Goal: Check status: Check status

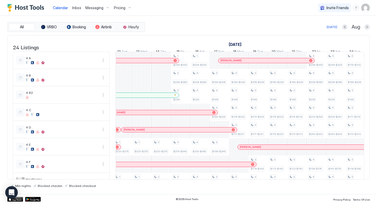
scroll to position [0, 346]
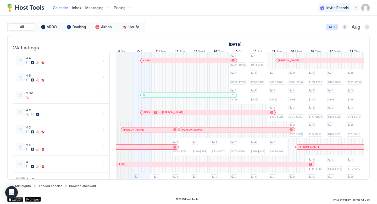
click at [329, 28] on div "[DATE]" at bounding box center [332, 27] width 10 height 5
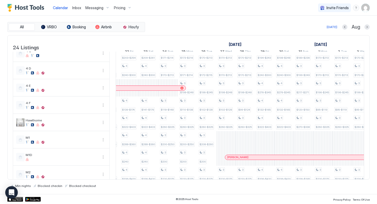
scroll to position [0, 120]
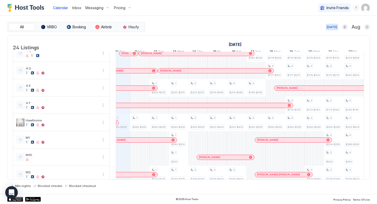
click at [330, 25] on div "[DATE]" at bounding box center [332, 27] width 10 height 5
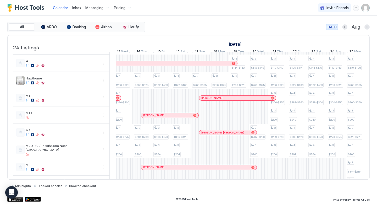
click at [332, 27] on div "[DATE]" at bounding box center [332, 27] width 10 height 5
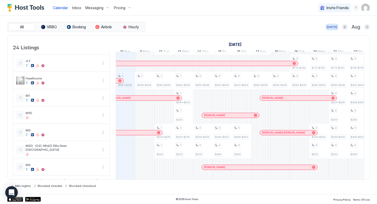
click at [333, 27] on div "[DATE]" at bounding box center [332, 27] width 10 height 5
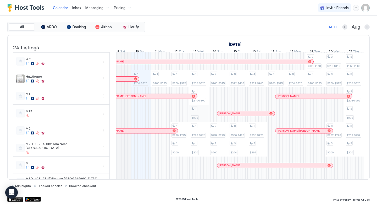
scroll to position [0, 270]
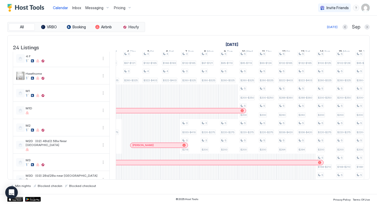
click at [334, 24] on div "[DATE] Sep" at bounding box center [258, 27] width 224 height 6
click at [333, 26] on div "[DATE]" at bounding box center [332, 27] width 10 height 5
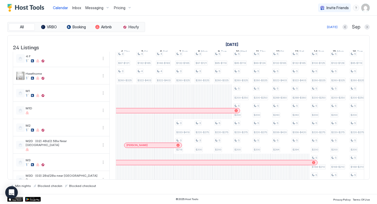
click at [332, 25] on div "[DATE]" at bounding box center [332, 27] width 10 height 5
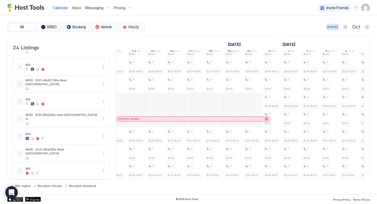
click at [336, 27] on div "[DATE]" at bounding box center [332, 27] width 10 height 5
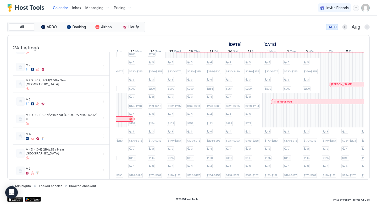
click at [336, 27] on div "[DATE]" at bounding box center [332, 27] width 10 height 5
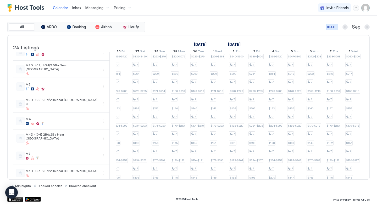
click at [333, 25] on div "[DATE]" at bounding box center [332, 27] width 10 height 5
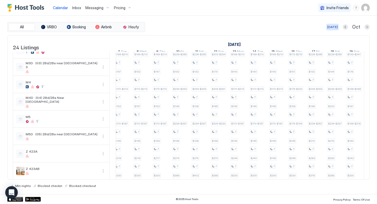
click at [330, 27] on div "[DATE]" at bounding box center [332, 27] width 10 height 5
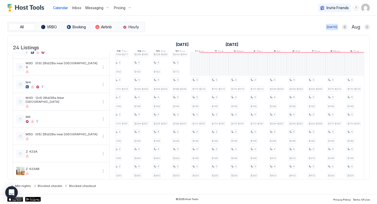
click at [331, 27] on div "[DATE]" at bounding box center [332, 27] width 10 height 5
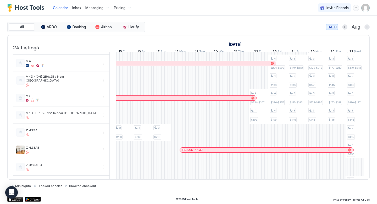
click at [334, 28] on div "[DATE]" at bounding box center [332, 27] width 10 height 5
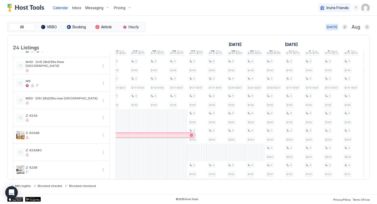
click at [333, 28] on div "[DATE]" at bounding box center [332, 27] width 10 height 5
